Goal: Find specific page/section: Find specific page/section

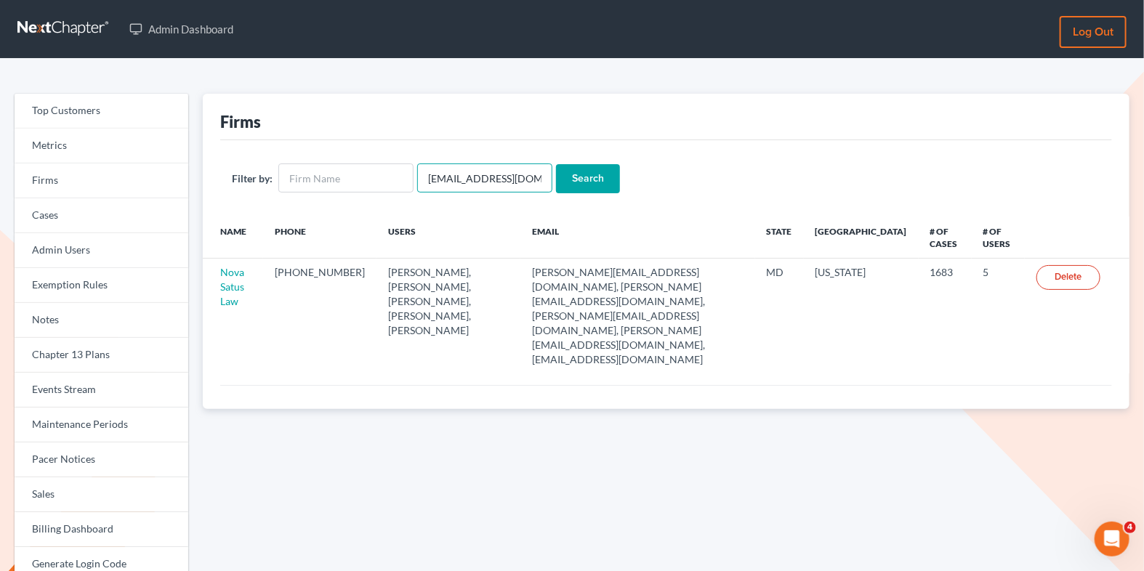
drag, startPoint x: 523, startPoint y: 177, endPoint x: 417, endPoint y: 177, distance: 106.1
click at [417, 177] on input "emabuena@gmail.com" at bounding box center [484, 178] width 135 height 29
paste input "cb@craigblacklaw"
type input "cb@craigblacklaw.com"
click at [592, 173] on input "Search" at bounding box center [588, 178] width 64 height 29
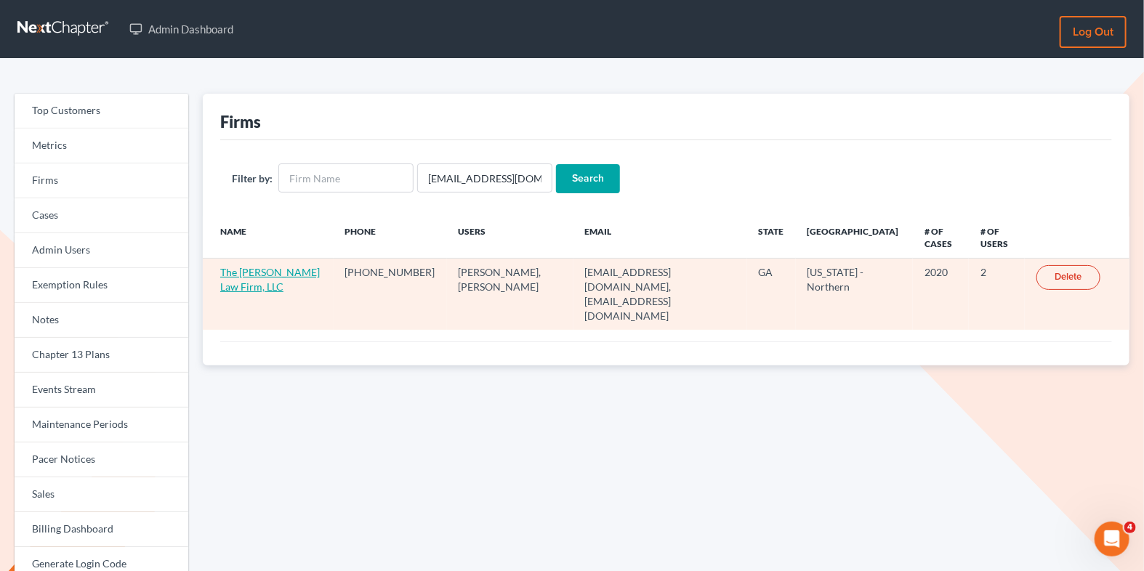
click at [274, 268] on link "The Craig Black Law Firm, LLC" at bounding box center [270, 279] width 100 height 27
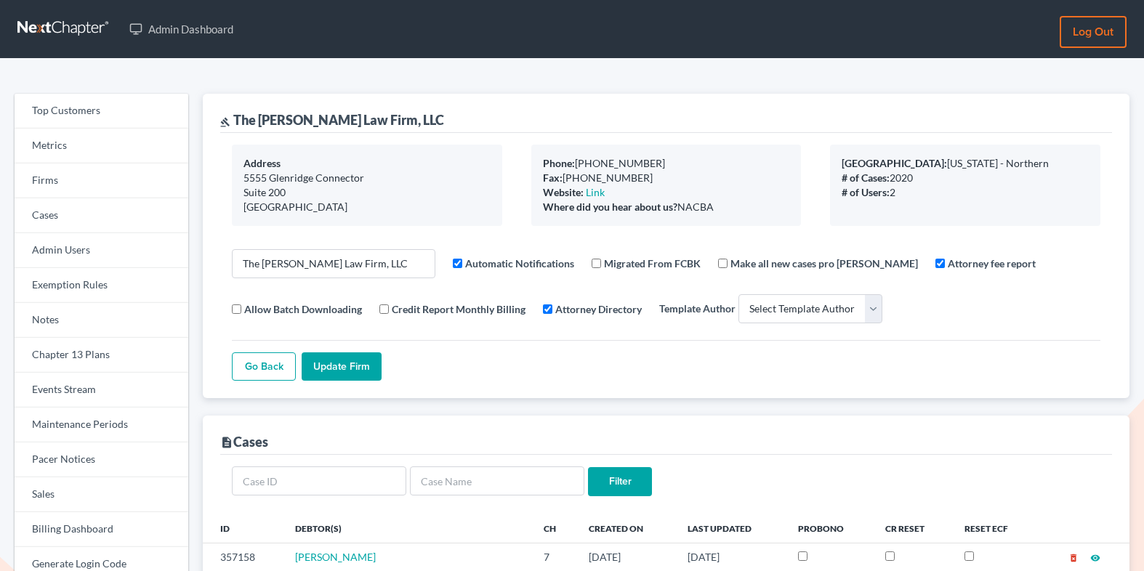
select select
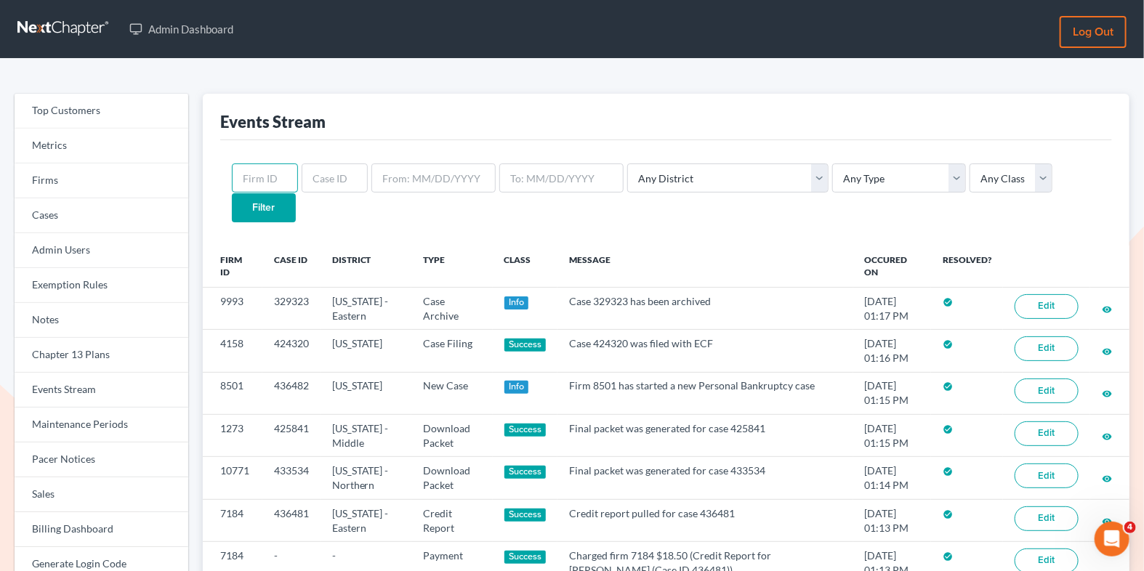
click at [279, 174] on input "text" at bounding box center [265, 178] width 66 height 29
paste input "2040"
type input "2040"
click at [296, 193] on input "Filter" at bounding box center [264, 207] width 64 height 29
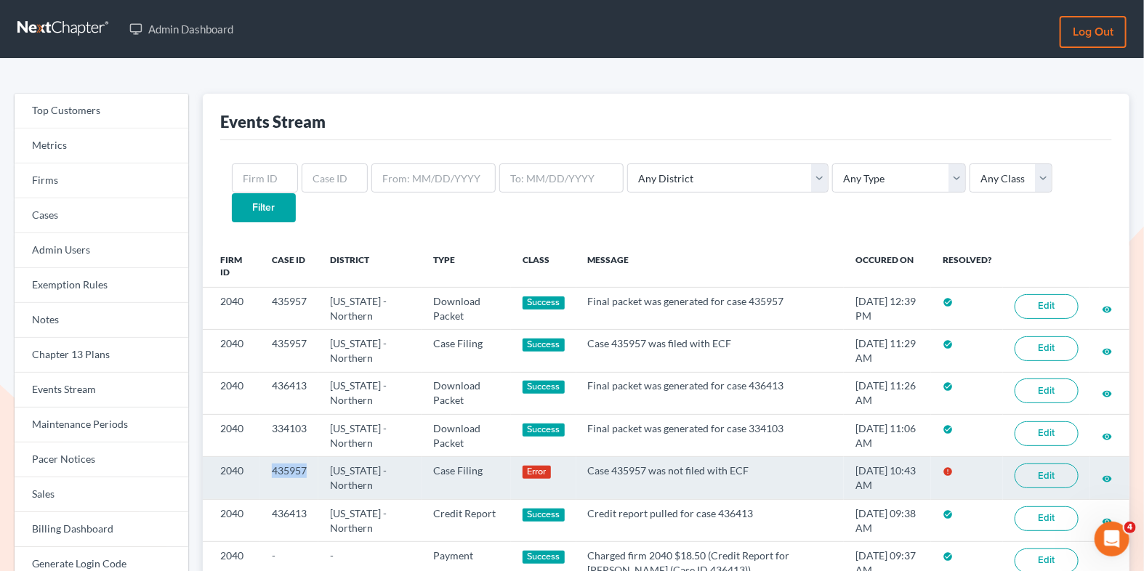
drag, startPoint x: 308, startPoint y: 440, endPoint x: 268, endPoint y: 440, distance: 40.0
click at [268, 457] on td "435957" at bounding box center [289, 478] width 58 height 42
copy td "435957"
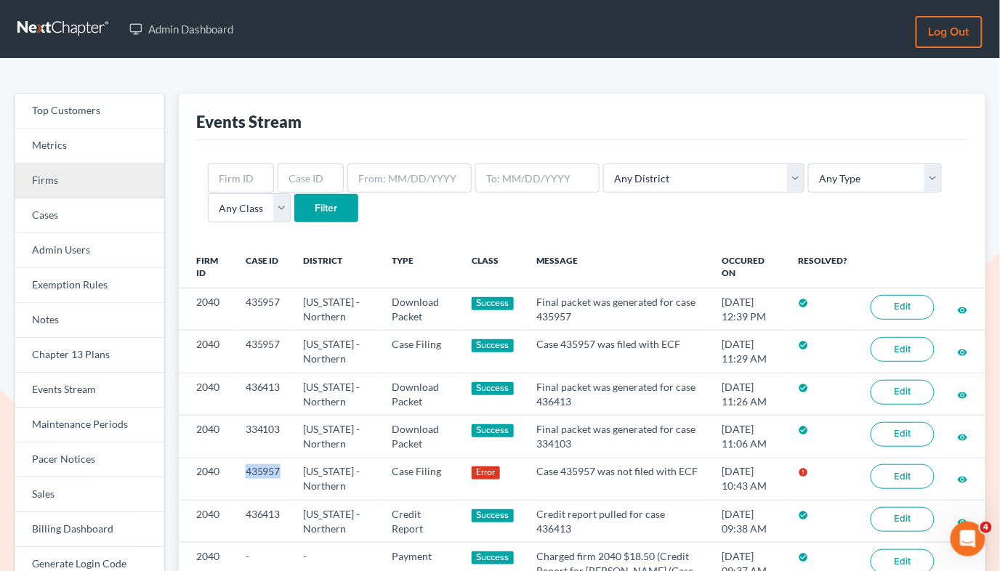
click at [89, 177] on link "Firms" at bounding box center [90, 181] width 150 height 35
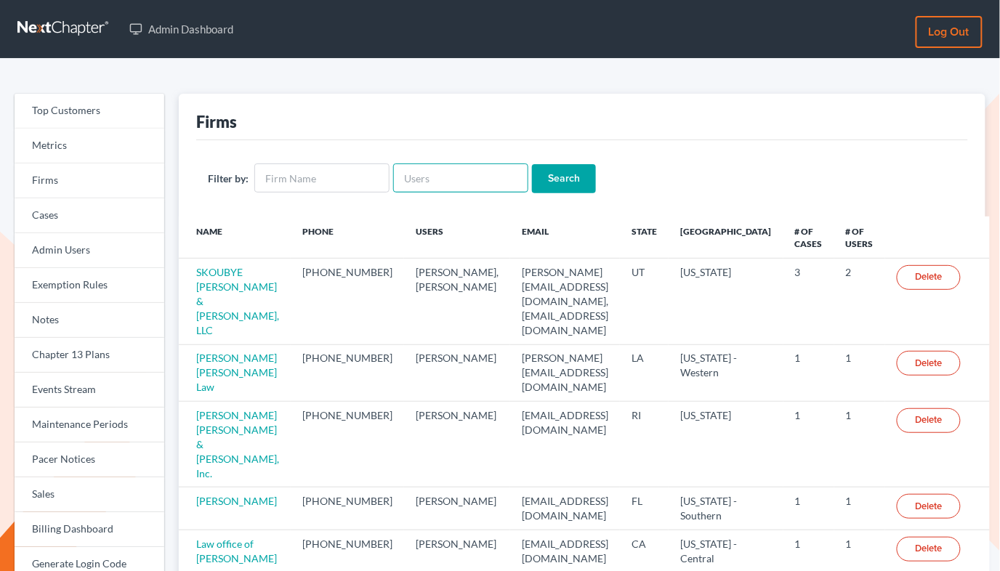
click at [441, 180] on input "text" at bounding box center [460, 178] width 135 height 29
paste input "[PERSON_NAME][EMAIL_ADDRESS][DOMAIN_NAME]"
type input "[PERSON_NAME][EMAIL_ADDRESS][DOMAIN_NAME]"
click at [584, 182] on input "Search" at bounding box center [564, 178] width 64 height 29
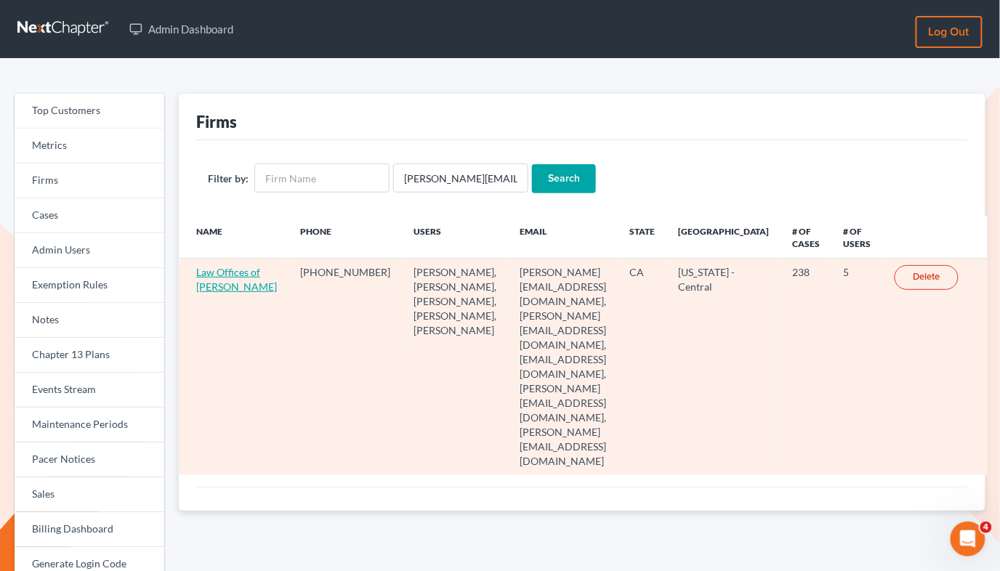
click at [217, 274] on link "Law Offices of [PERSON_NAME]" at bounding box center [236, 279] width 81 height 27
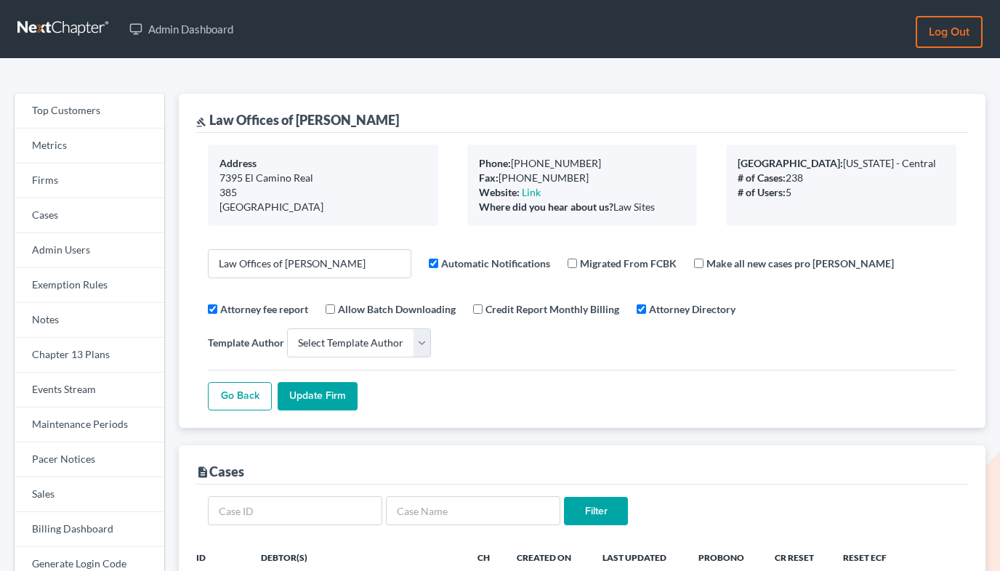
select select
